Goal: Task Accomplishment & Management: Manage account settings

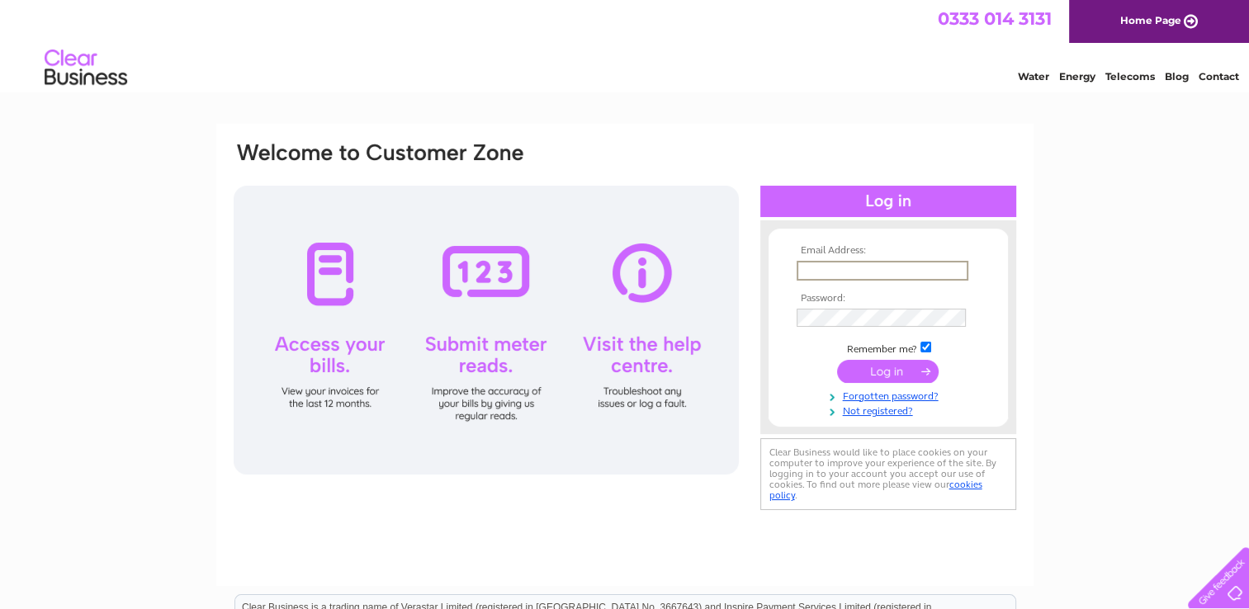
click at [840, 271] on input "text" at bounding box center [882, 271] width 172 height 20
type input "westdownfarm@outlook.com"
click at [911, 374] on input "submit" at bounding box center [887, 369] width 101 height 23
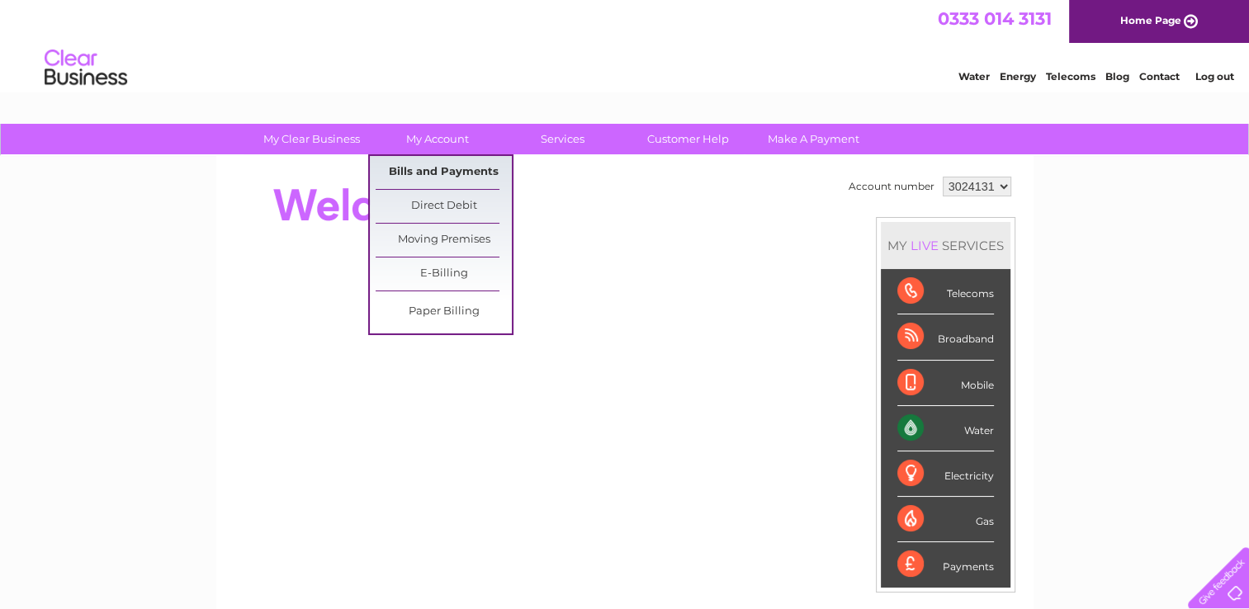
click at [433, 171] on link "Bills and Payments" at bounding box center [443, 172] width 136 height 33
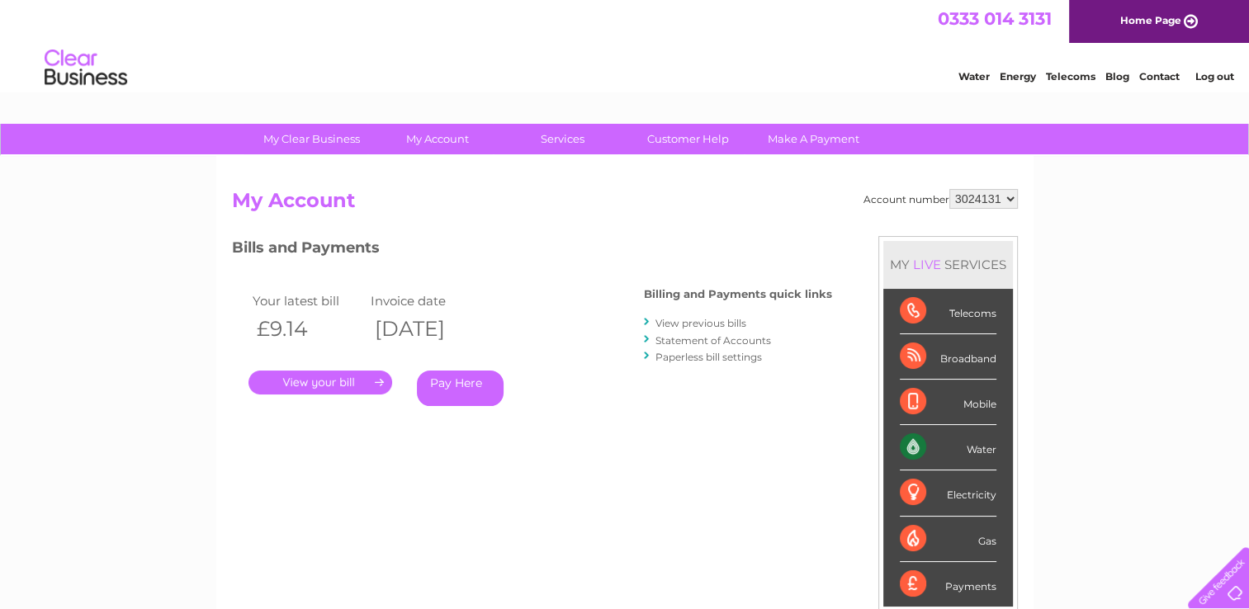
click at [313, 388] on link "." at bounding box center [320, 383] width 144 height 24
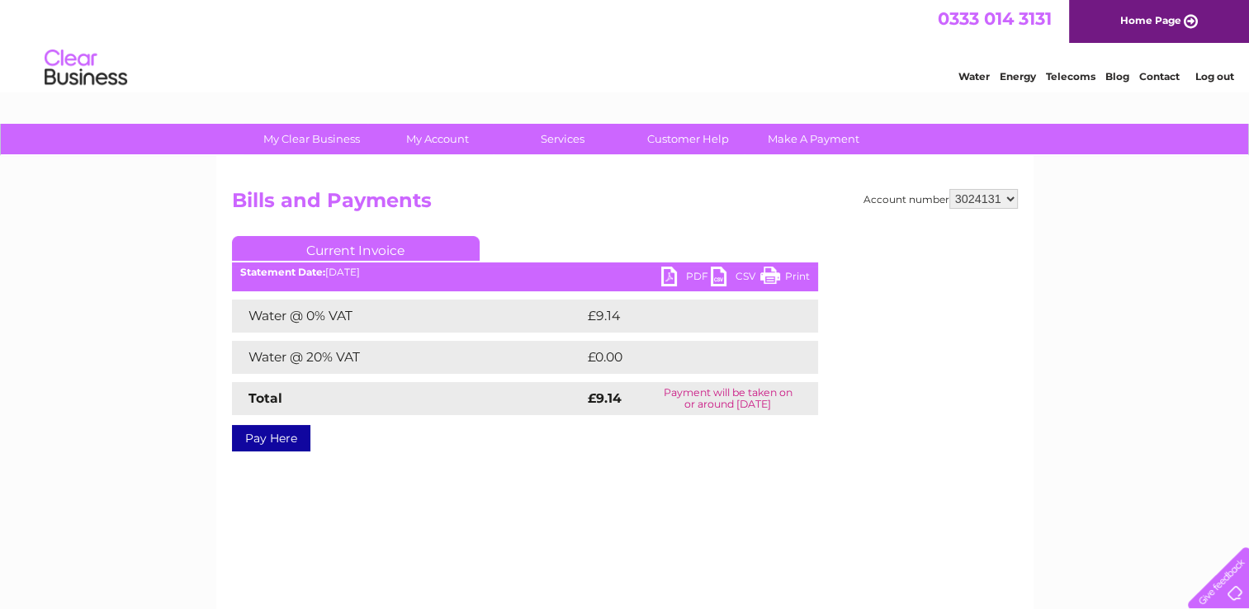
click at [695, 274] on link "PDF" at bounding box center [686, 279] width 50 height 24
click at [1208, 74] on link "Log out" at bounding box center [1213, 76] width 39 height 12
